Goal: Task Accomplishment & Management: Manage account settings

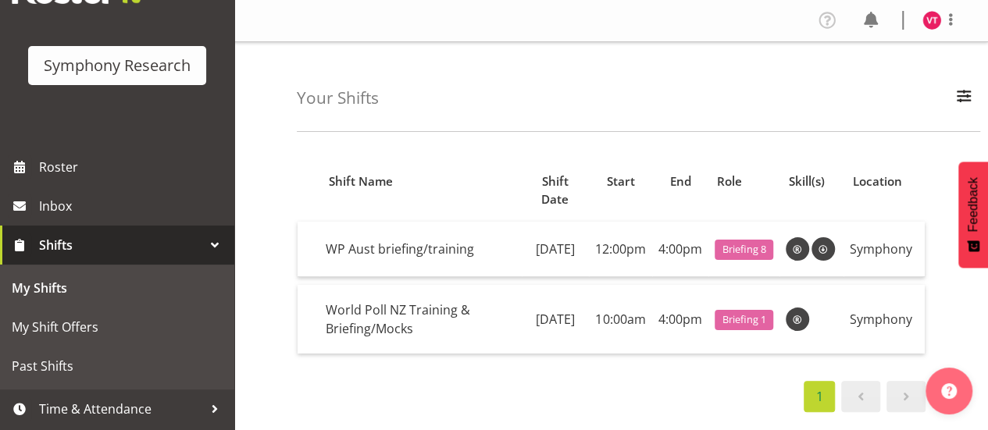
scroll to position [103, 0]
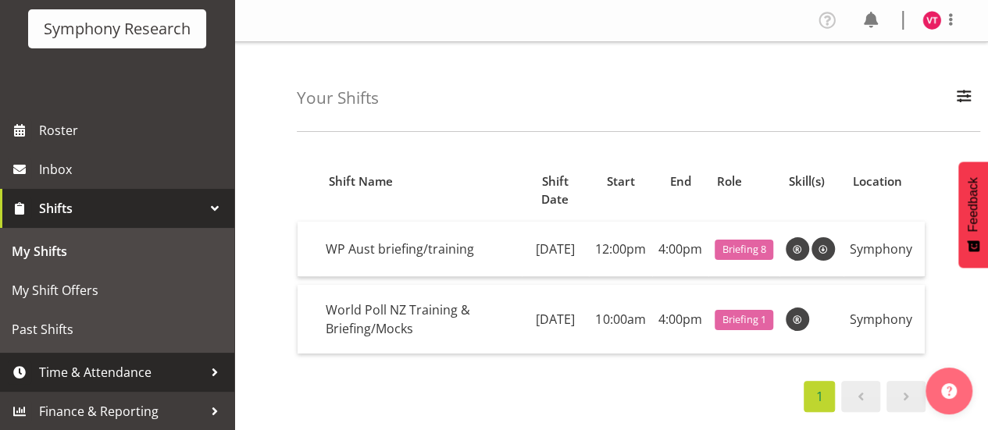
click at [181, 363] on span "Time & Attendance" at bounding box center [121, 372] width 164 height 23
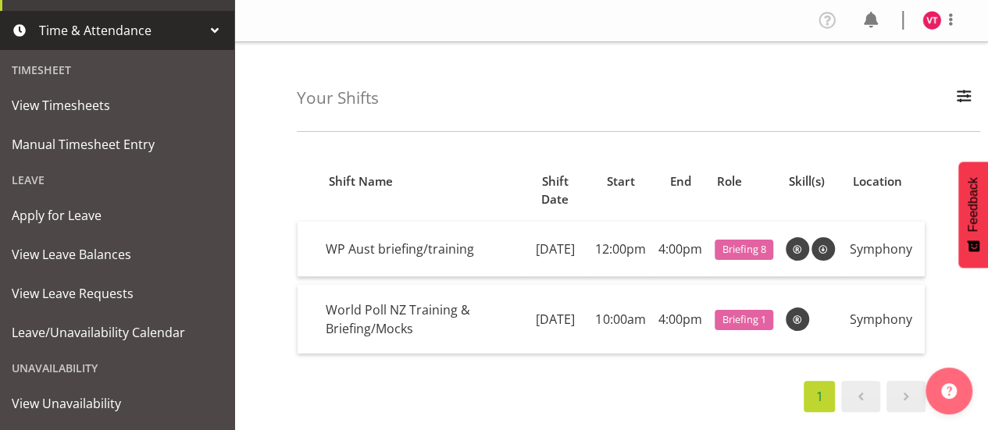
scroll to position [395, 0]
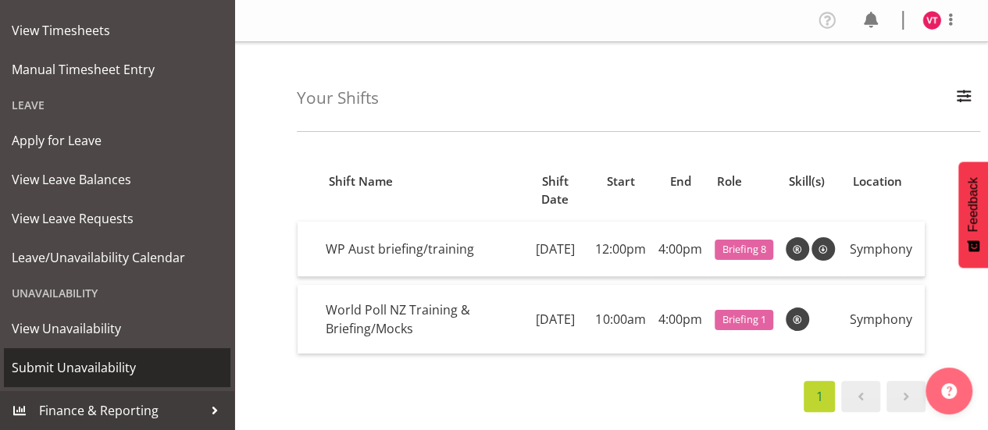
click at [100, 364] on span "Submit Unavailability" at bounding box center [117, 367] width 211 height 23
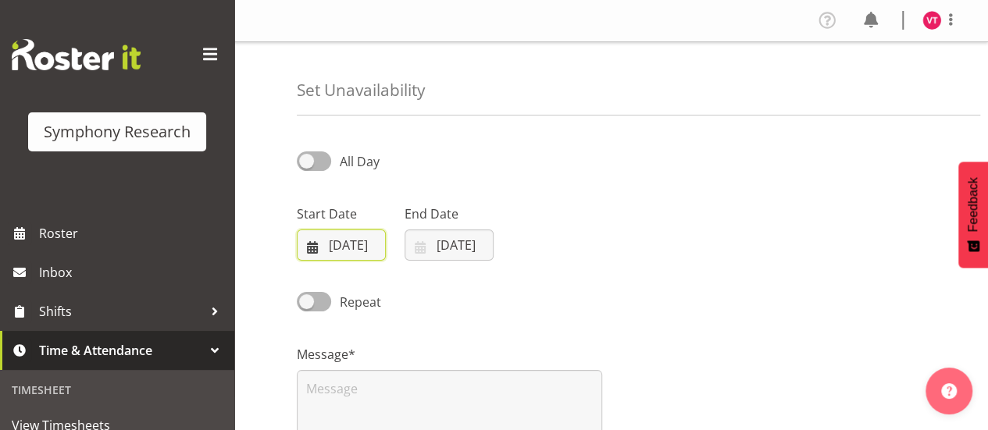
click at [360, 241] on input "14/08/2025" at bounding box center [341, 245] width 89 height 31
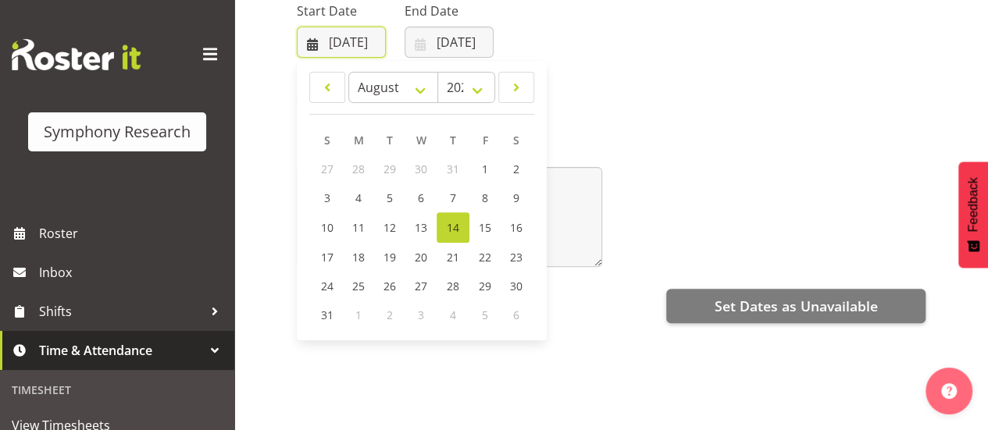
scroll to position [204, 0]
click at [329, 254] on span "17" at bounding box center [327, 256] width 13 height 15
type input "17/08/2025"
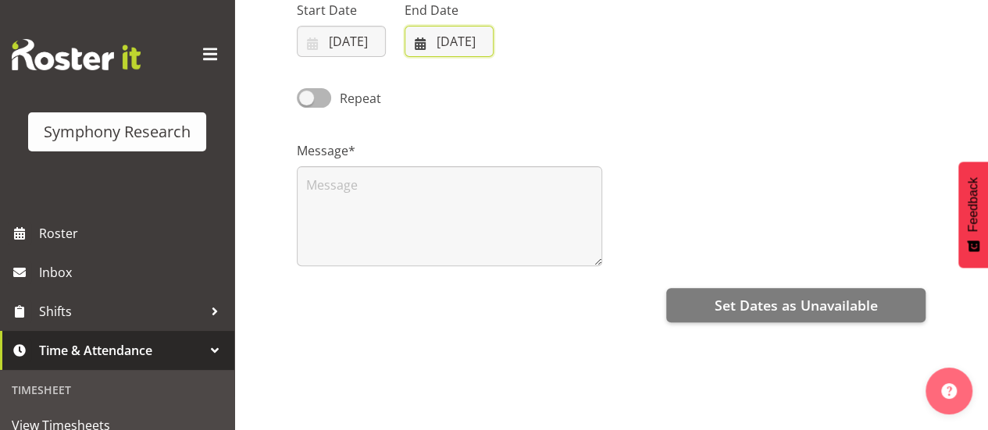
click at [431, 45] on input "14/08/2025" at bounding box center [449, 41] width 89 height 31
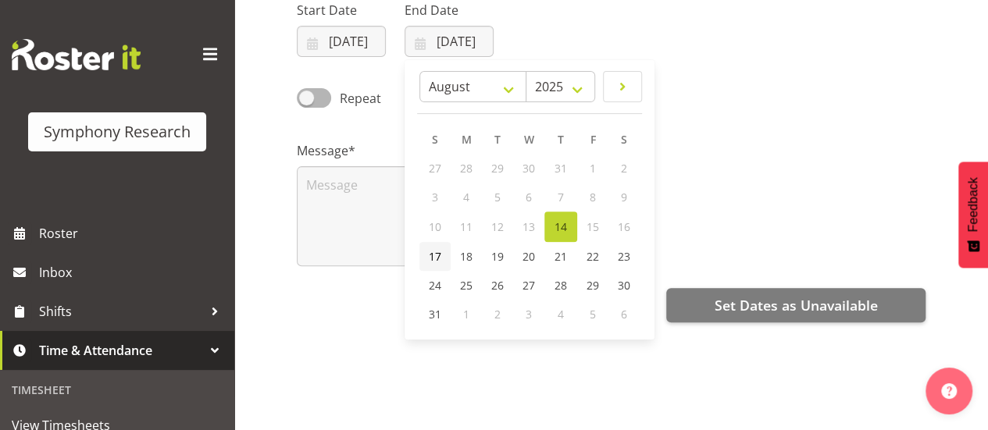
click at [435, 252] on span "17" at bounding box center [435, 256] width 13 height 15
type input "17/08/2025"
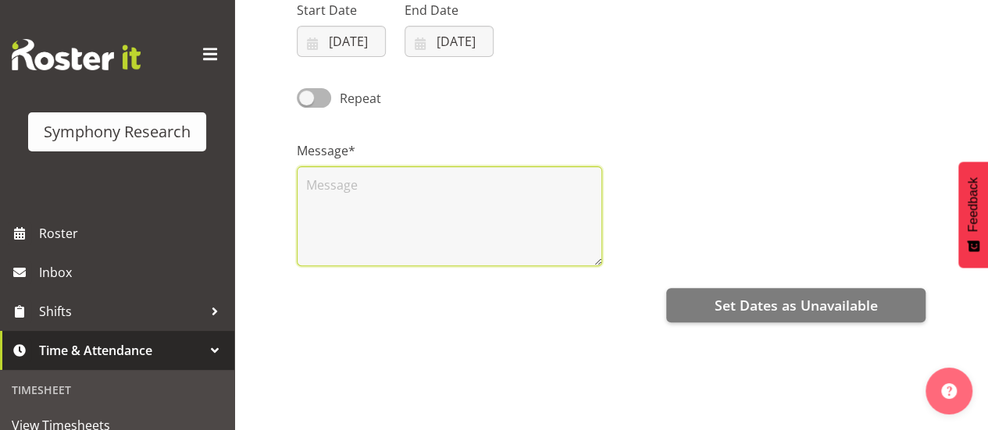
click at [367, 198] on textarea at bounding box center [449, 216] width 305 height 100
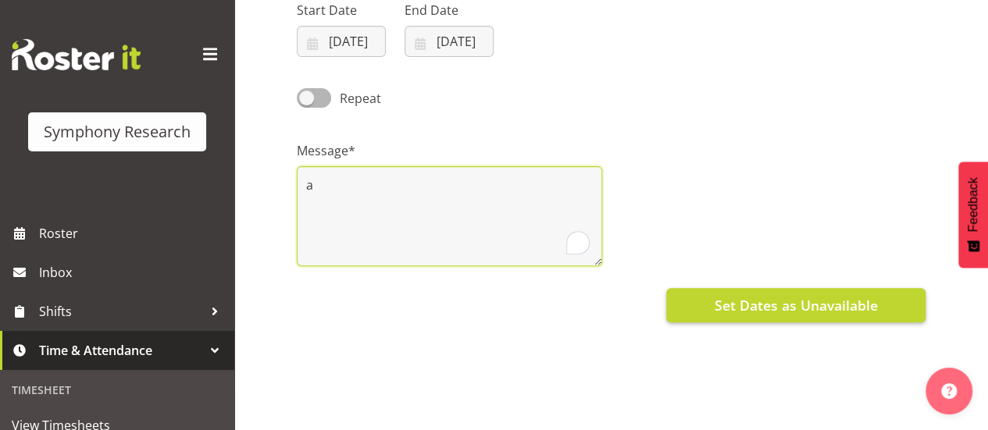
type textarea "a"
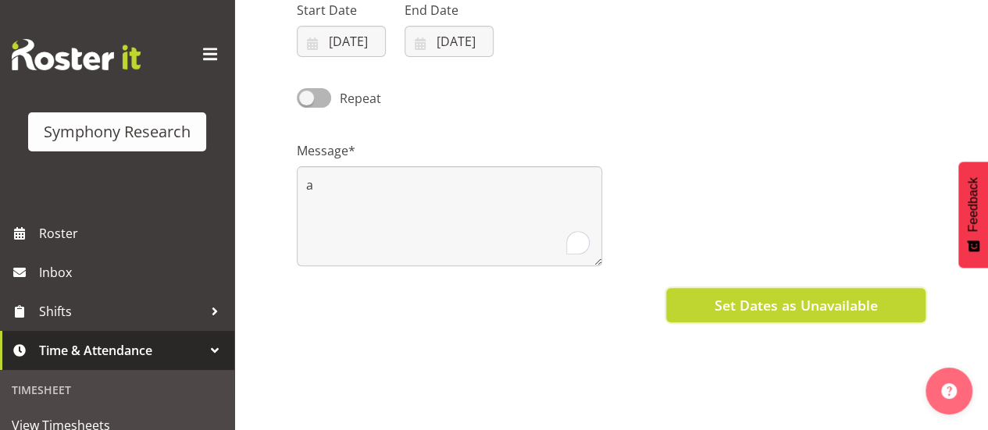
click at [706, 303] on button "Set Dates as Unavailable" at bounding box center [795, 305] width 259 height 34
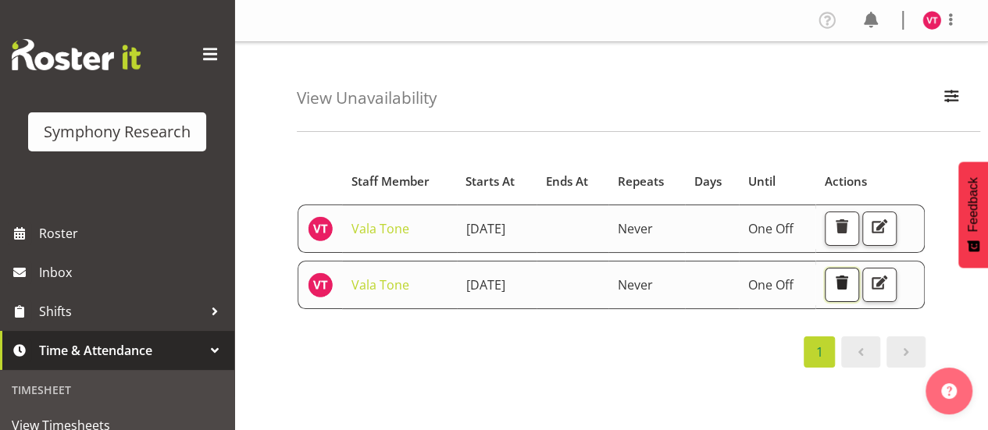
click at [852, 286] on span "button" at bounding box center [842, 283] width 20 height 20
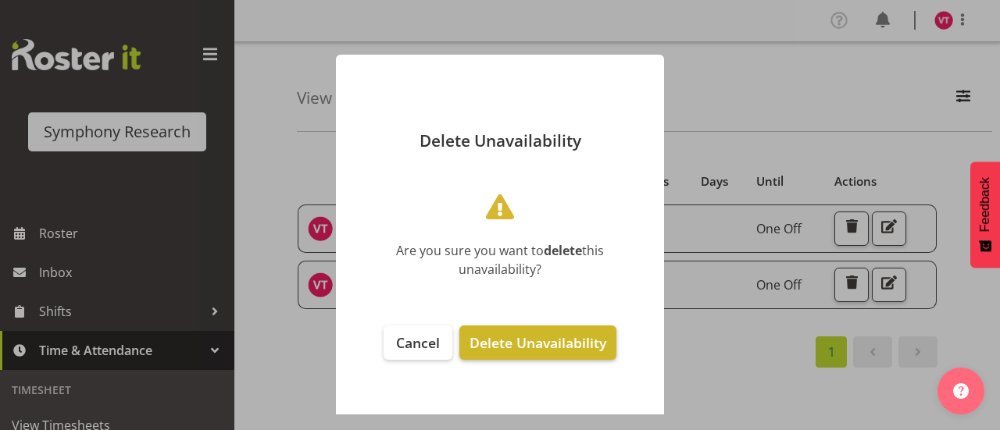
click at [520, 348] on span "Delete Unavailability" at bounding box center [538, 343] width 137 height 19
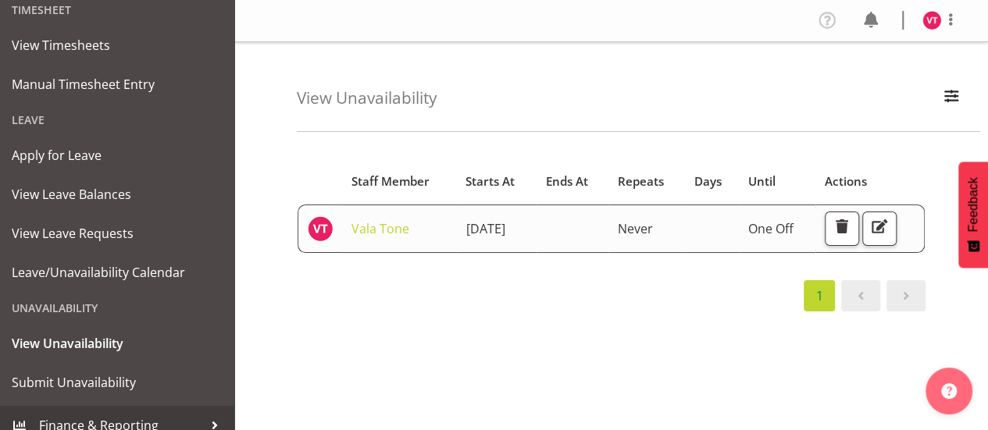
scroll to position [395, 0]
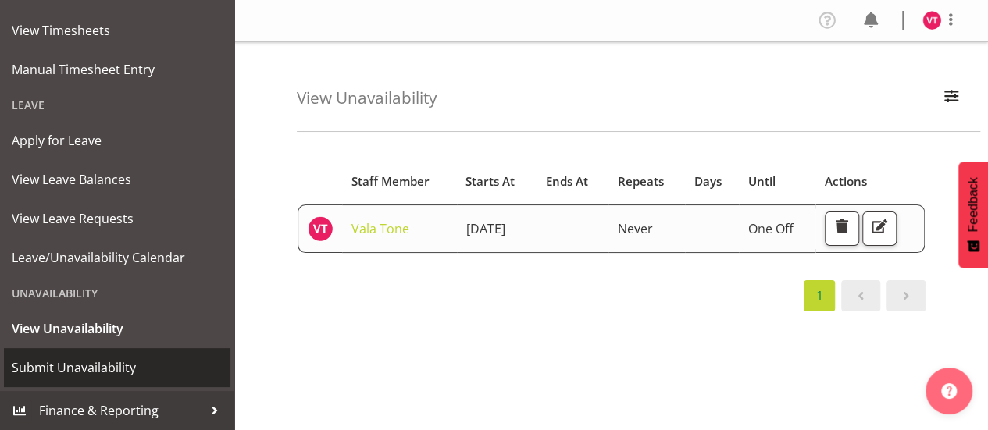
click at [138, 363] on span "Submit Unavailability" at bounding box center [117, 367] width 211 height 23
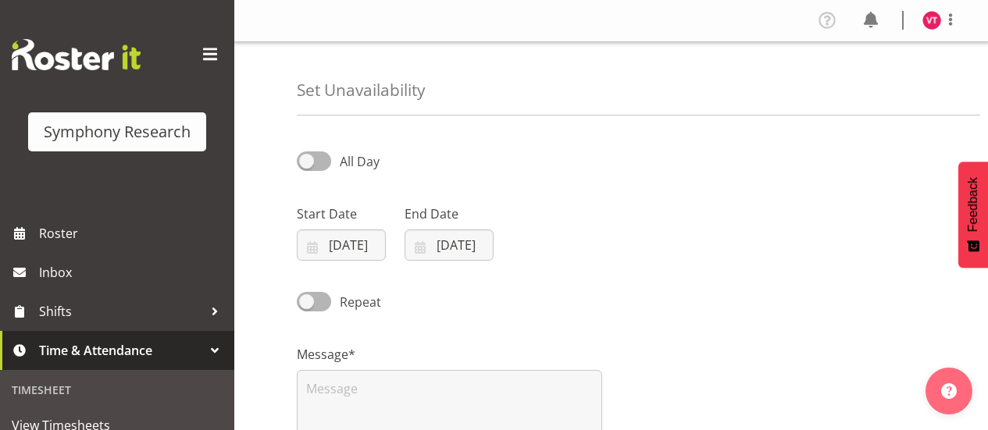
select select "7"
select select "2025"
click at [313, 238] on input "14/08/2025" at bounding box center [341, 245] width 89 height 31
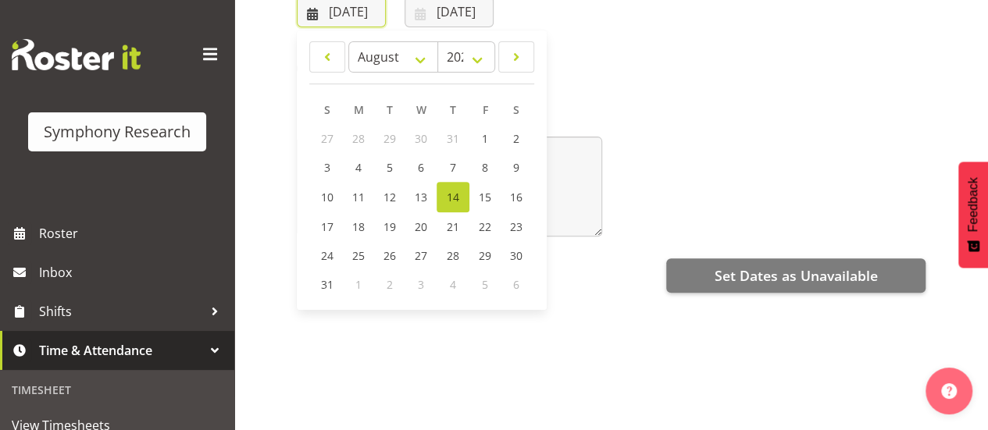
scroll to position [239, 0]
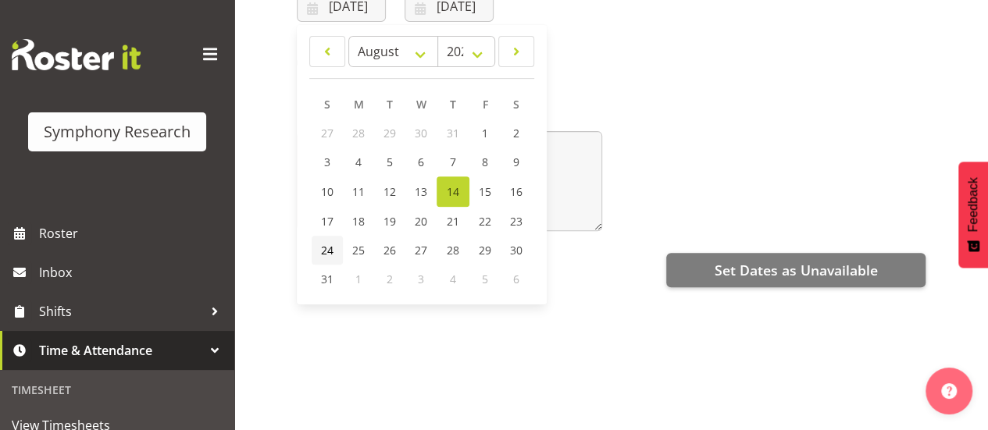
click at [327, 251] on span "24" at bounding box center [327, 250] width 13 height 15
type input "24/08/2025"
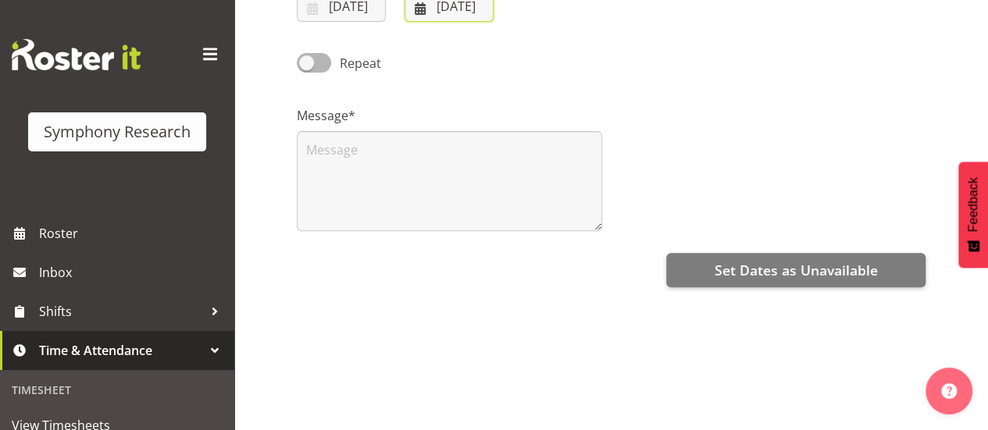
click at [426, 13] on input "14/08/2025" at bounding box center [449, 6] width 89 height 31
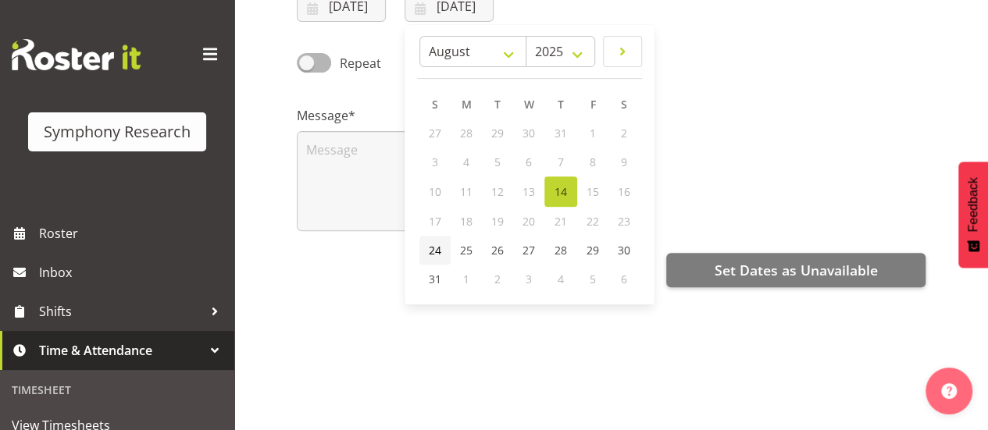
click at [433, 248] on span "24" at bounding box center [435, 250] width 13 height 15
type input "24/08/2025"
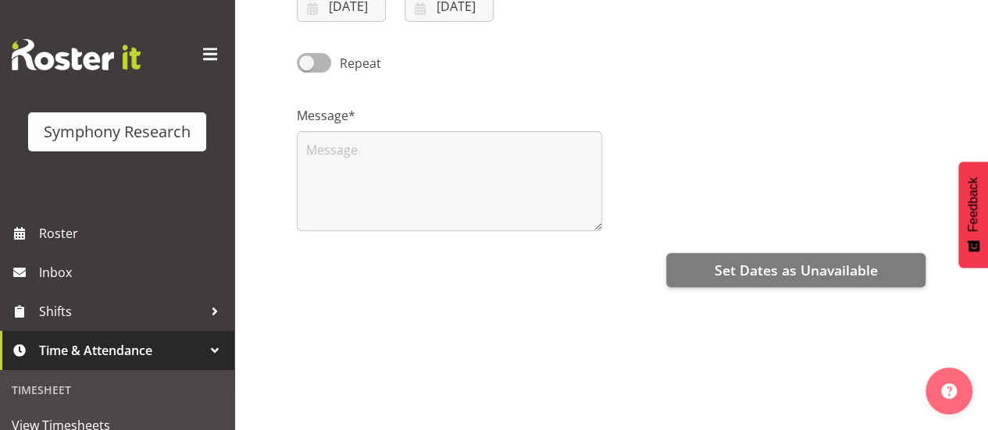
click at [433, 248] on div "All Day Start Date 24/08/2025 January February March April May June July August…" at bounding box center [642, 200] width 691 height 625
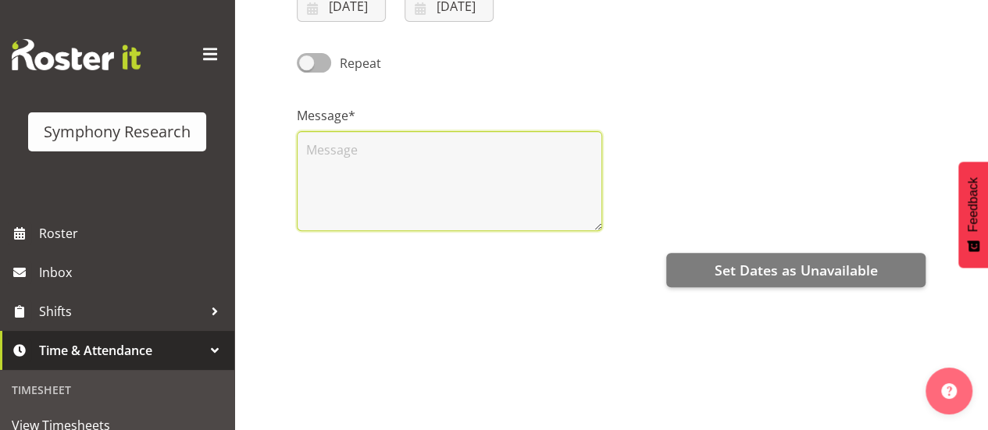
click at [340, 141] on textarea at bounding box center [449, 181] width 305 height 100
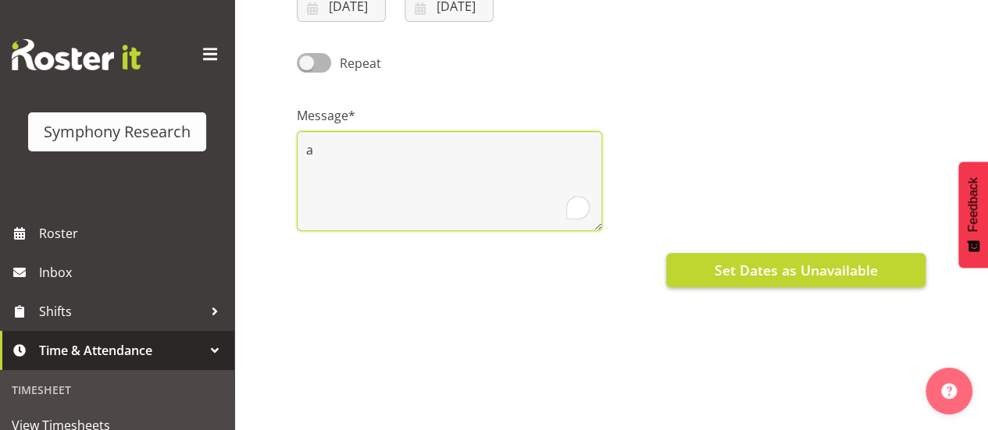
type textarea "a"
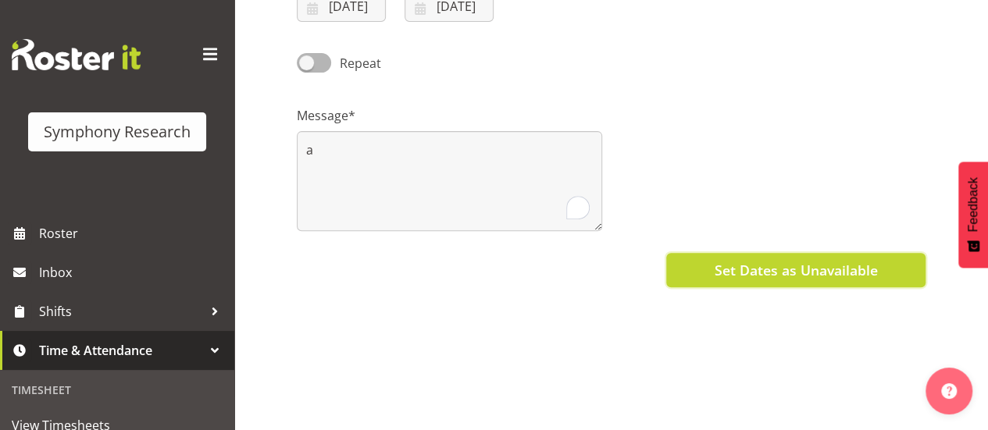
click at [799, 286] on button "Set Dates as Unavailable" at bounding box center [795, 270] width 259 height 34
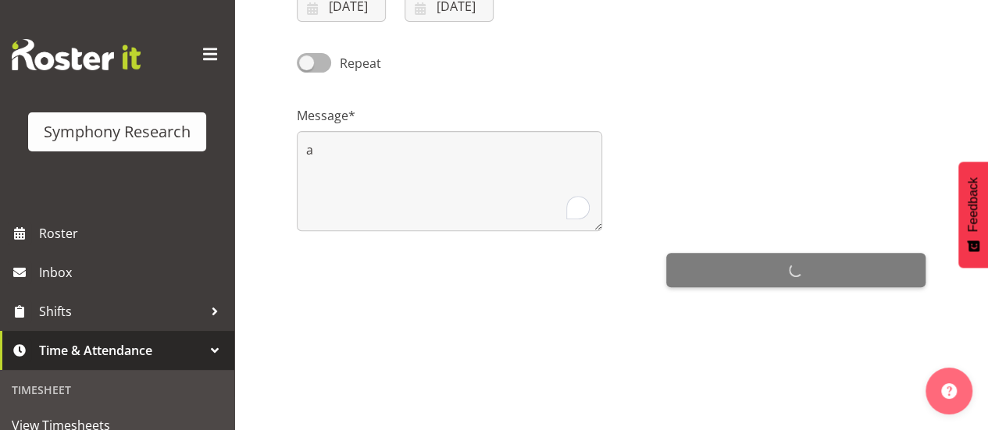
click at [733, 272] on div "Set Dates as Unavailable" at bounding box center [611, 269] width 629 height 38
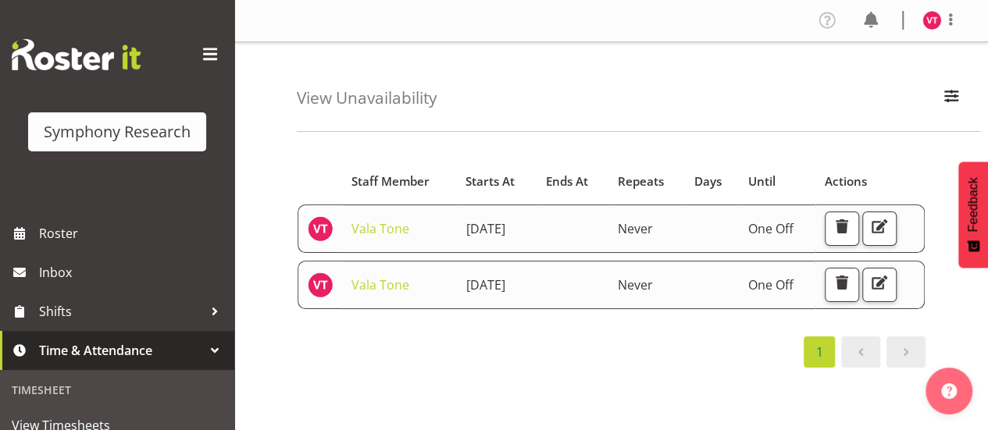
scroll to position [181, 0]
